Goal: Transaction & Acquisition: Book appointment/travel/reservation

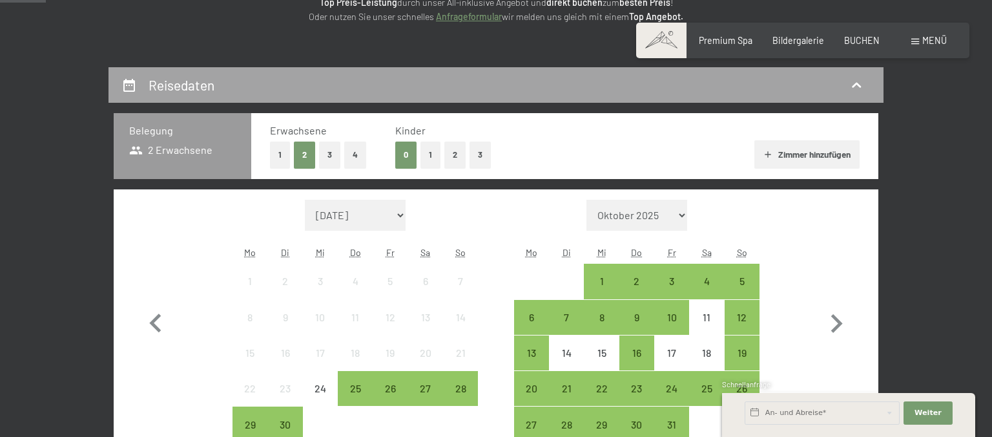
scroll to position [205, 0]
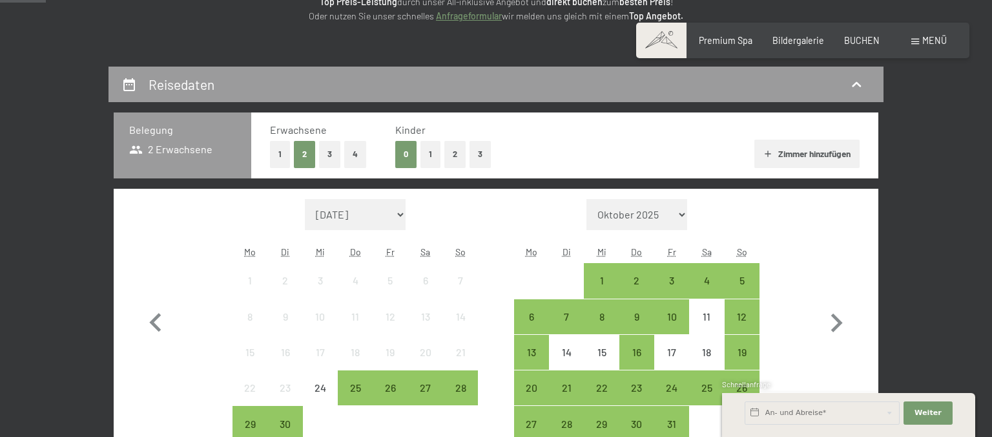
click at [922, 41] on div "Menü" at bounding box center [929, 40] width 36 height 13
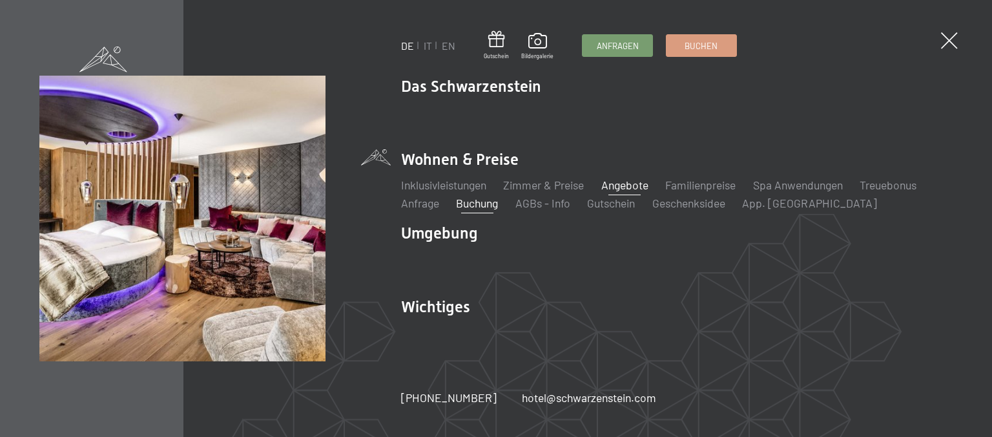
click at [616, 184] on link "Angebote" at bounding box center [624, 185] width 47 height 14
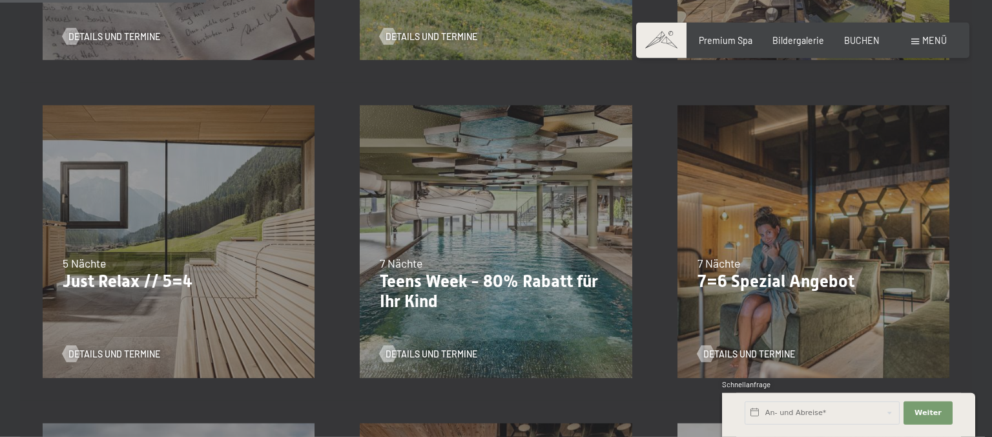
scroll to position [545, 0]
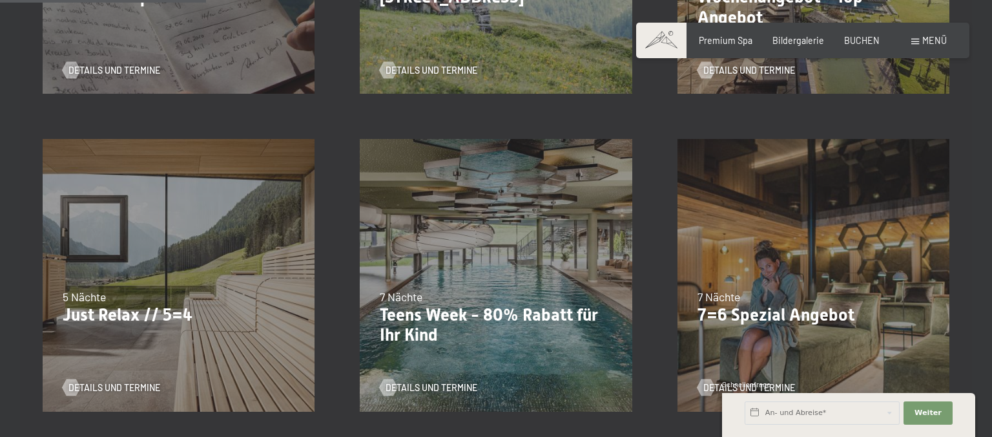
click at [154, 269] on div "24.09.–03.10.2025 26.10.–31.10.2025 21.12.–26.12.2025 04.01.–23.01.2026 08.03.–…" at bounding box center [178, 274] width 317 height 317
click at [127, 384] on span "Details und Termine" at bounding box center [127, 387] width 92 height 13
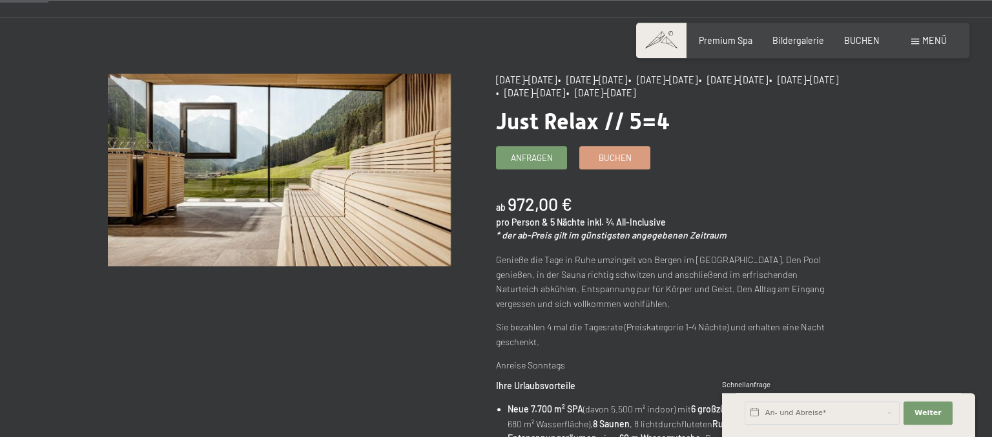
scroll to position [68, 0]
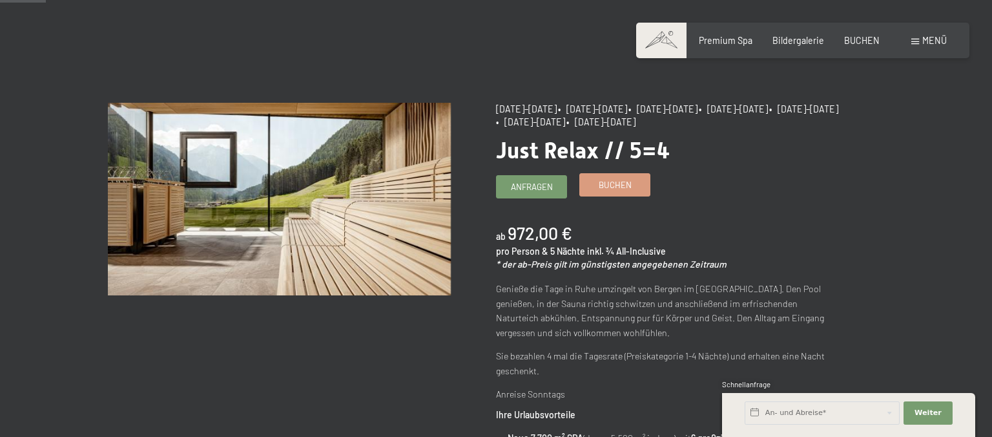
click at [601, 190] on span "Buchen" at bounding box center [615, 185] width 33 height 12
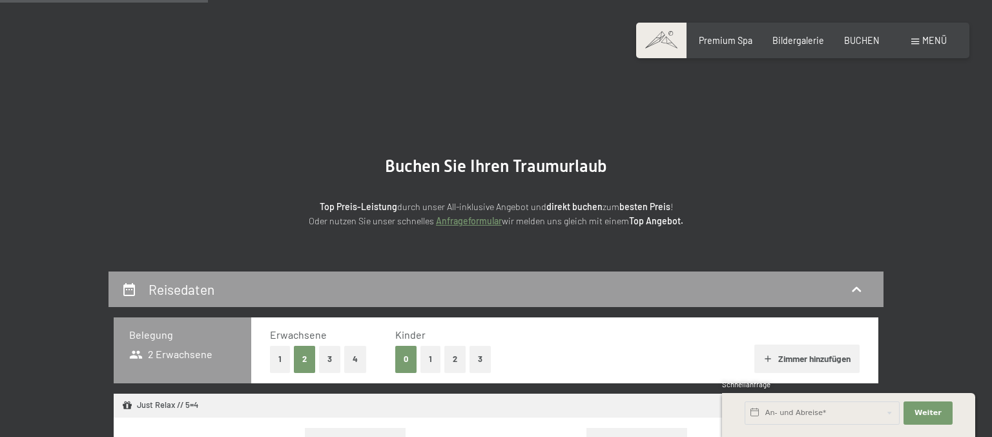
scroll to position [273, 0]
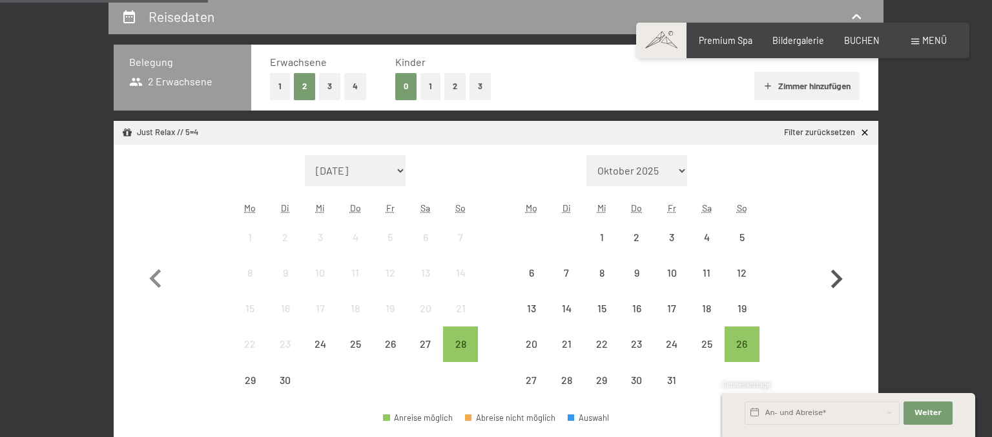
click at [831, 290] on icon "button" at bounding box center [836, 278] width 37 height 37
select select "2025-11-01"
select select "2025-12-01"
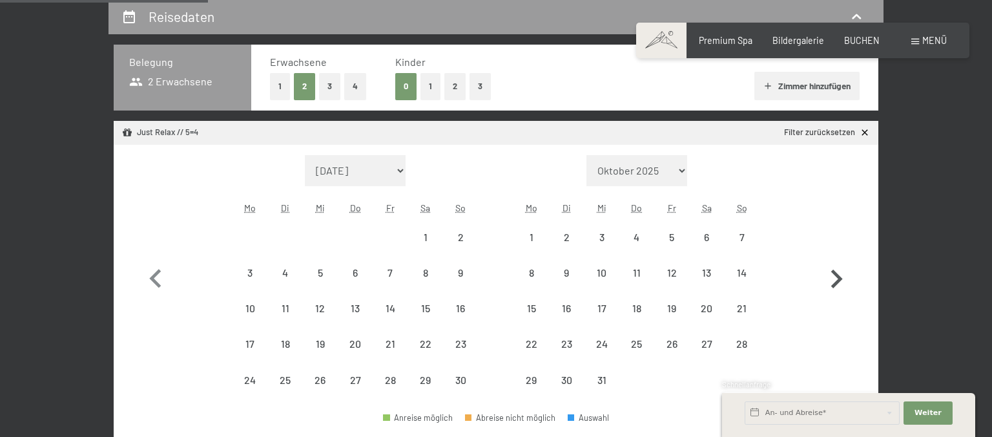
click at [831, 290] on icon "button" at bounding box center [836, 278] width 37 height 37
select select "2025-12-01"
select select "2026-01-01"
select select "2025-12-01"
select select "2026-01-01"
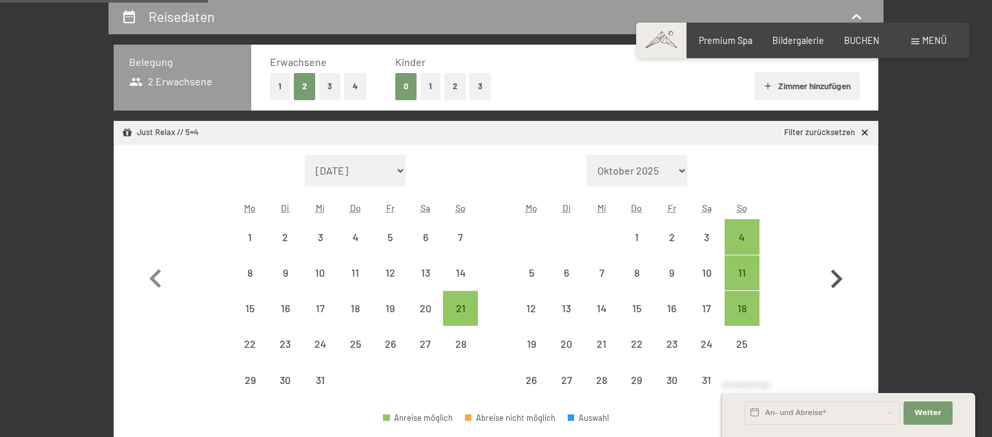
click at [831, 290] on icon "button" at bounding box center [836, 278] width 37 height 37
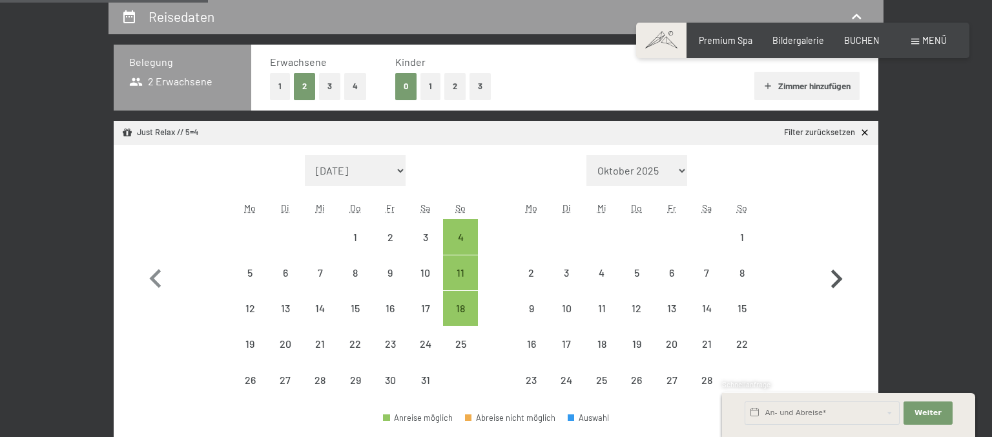
click at [831, 290] on icon "button" at bounding box center [836, 278] width 37 height 37
select select "2026-02-01"
select select "2026-03-01"
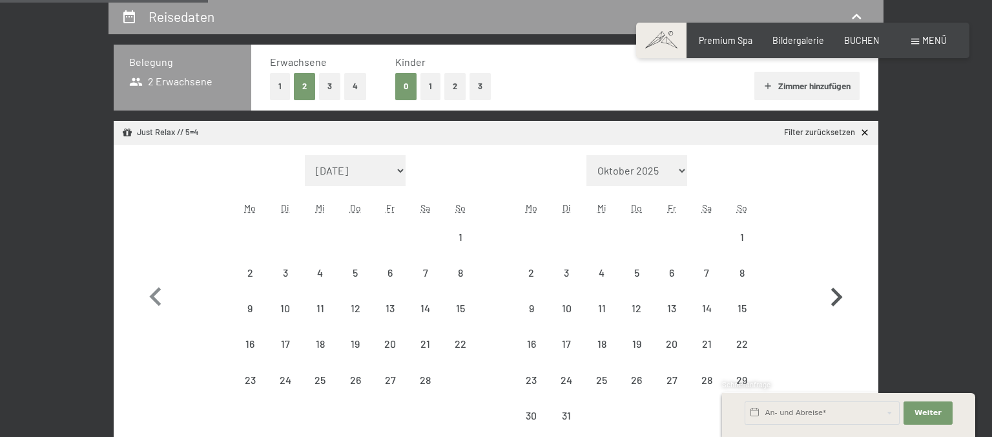
select select "2026-02-01"
select select "2026-03-01"
click at [831, 290] on icon "button" at bounding box center [836, 296] width 37 height 37
select select "2026-03-01"
select select "2026-04-01"
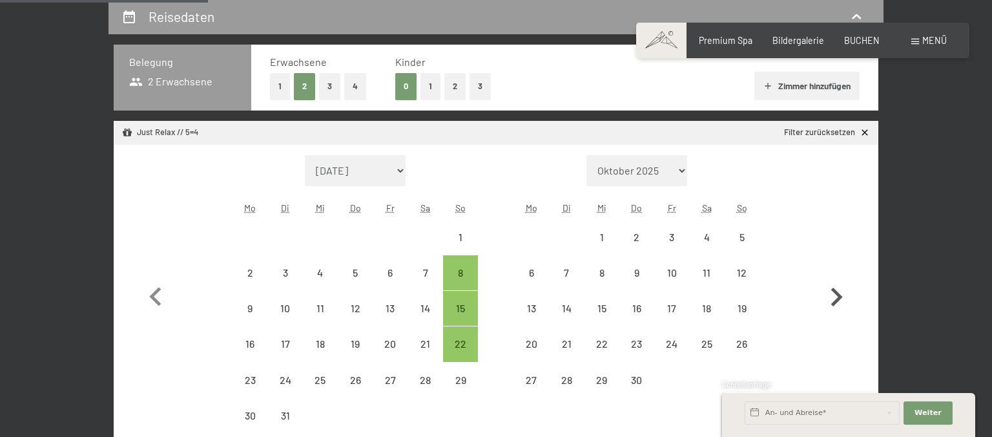
click at [831, 289] on icon "button" at bounding box center [836, 296] width 37 height 37
select select "2026-04-01"
select select "2026-05-01"
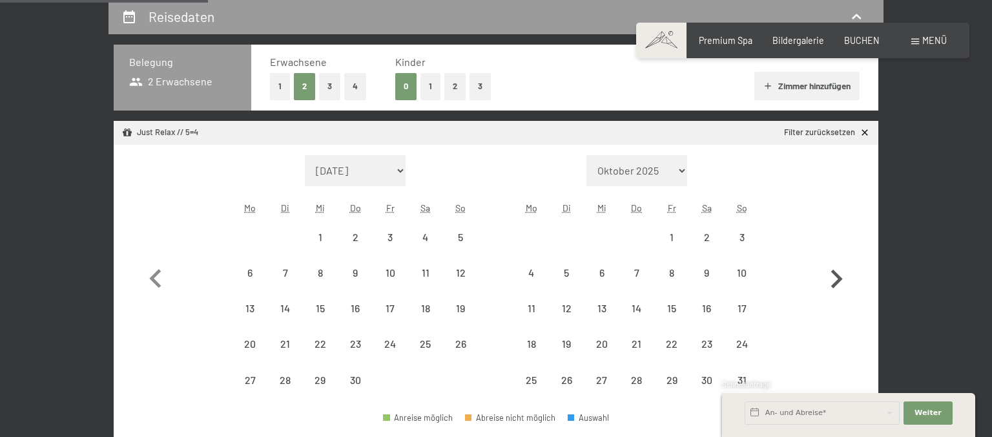
click at [831, 289] on icon "button" at bounding box center [836, 278] width 37 height 37
select select "2026-05-01"
select select "2026-06-01"
click at [831, 289] on icon "button" at bounding box center [836, 278] width 37 height 37
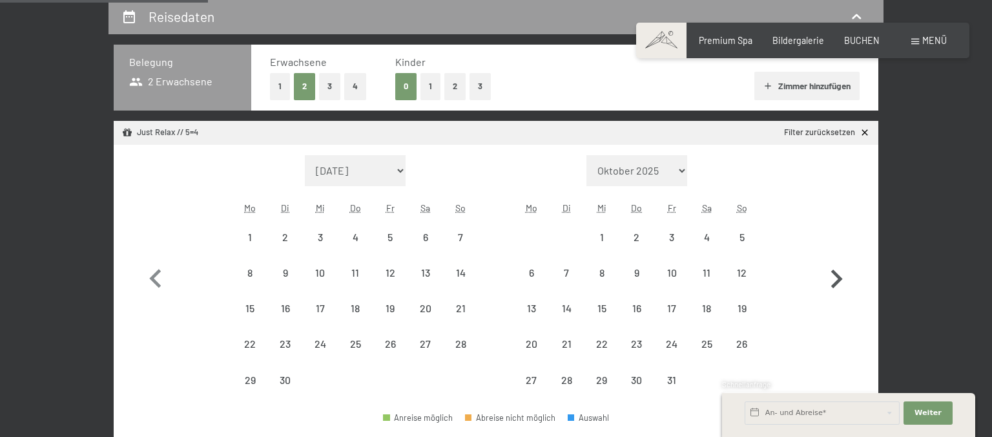
click at [831, 289] on icon "button" at bounding box center [836, 278] width 37 height 37
select select "2026-08-01"
select select "2026-09-01"
click at [831, 289] on icon "button" at bounding box center [836, 296] width 37 height 37
select select "2026-09-01"
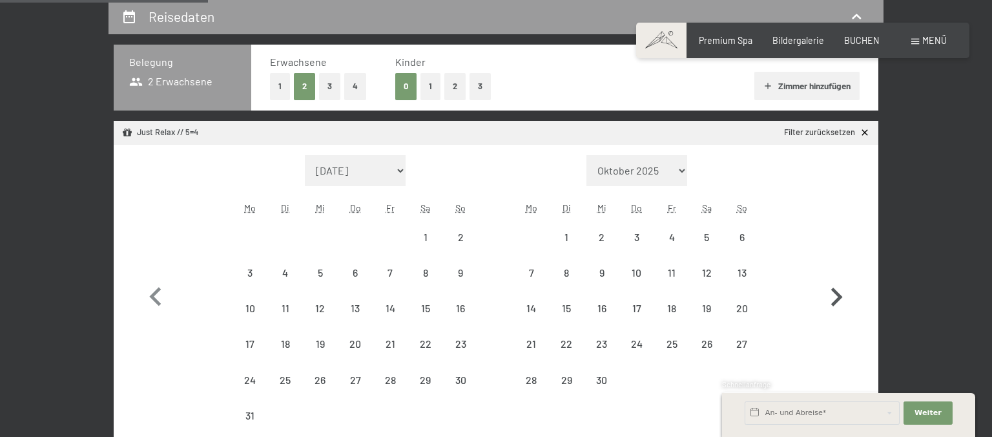
select select "2026-10-01"
click at [831, 290] on icon "button" at bounding box center [836, 278] width 37 height 37
select select "2026-10-01"
select select "2026-11-01"
select select "2026-10-01"
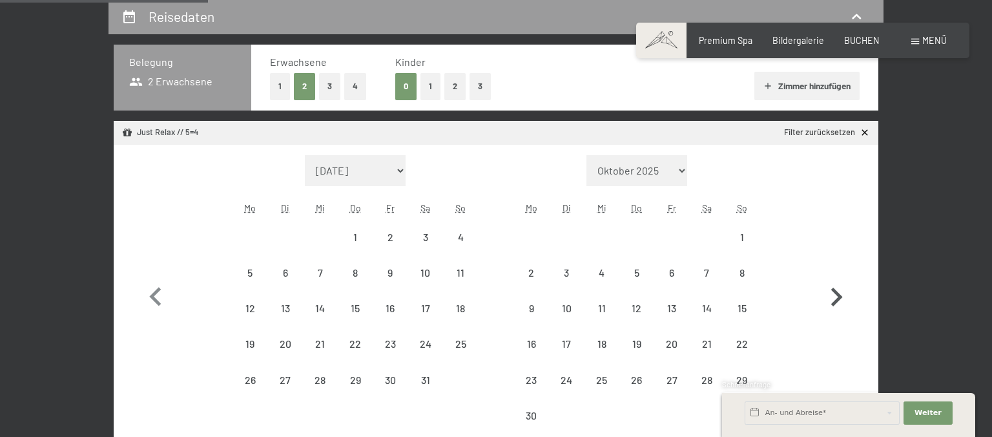
select select "2026-11-01"
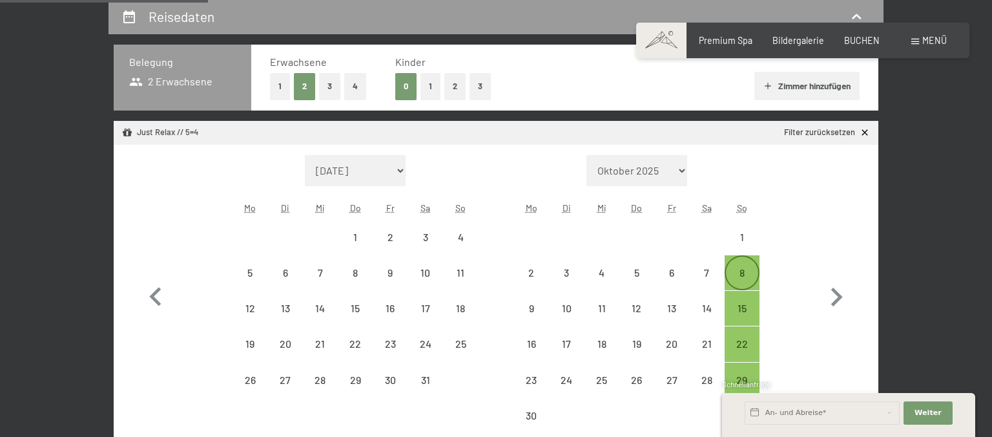
click at [743, 271] on div "8" at bounding box center [742, 283] width 32 height 32
select select "2026-10-01"
select select "2026-11-01"
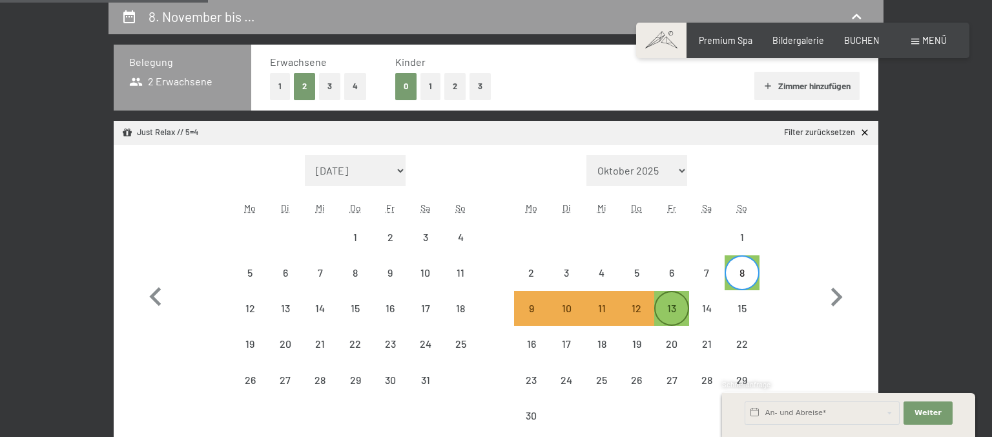
click at [676, 305] on div "13" at bounding box center [672, 319] width 32 height 32
select select "2026-10-01"
select select "2026-11-01"
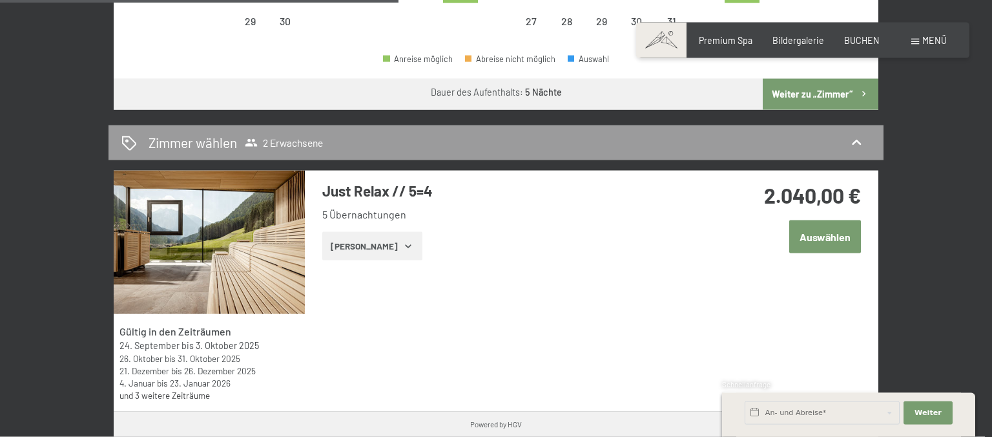
scroll to position [614, 0]
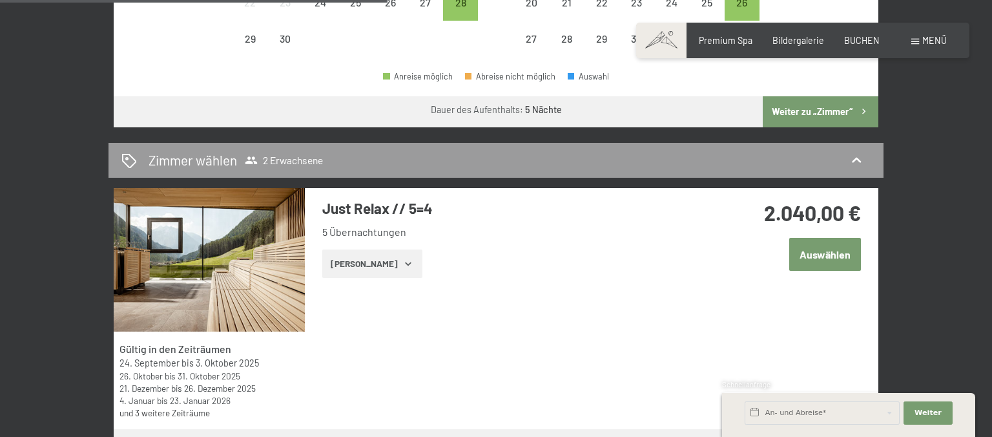
click at [807, 252] on button "Auswählen" at bounding box center [825, 254] width 72 height 33
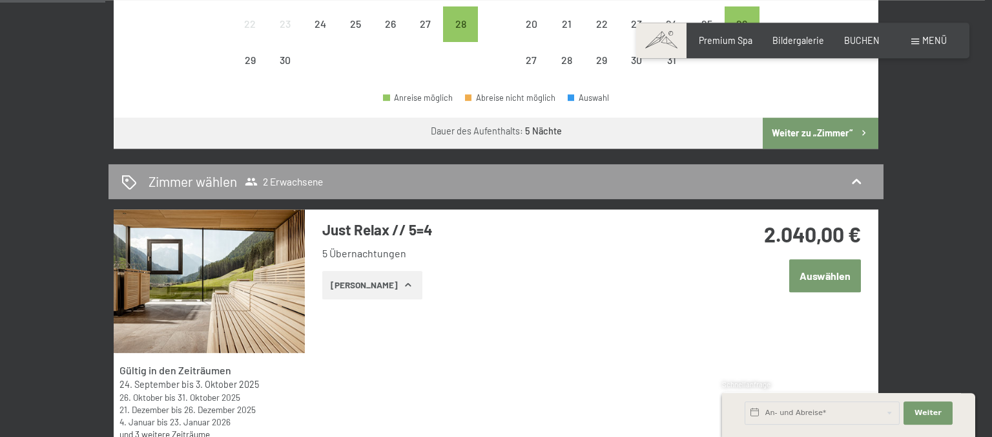
scroll to position [428, 0]
